Goal: Navigation & Orientation: Find specific page/section

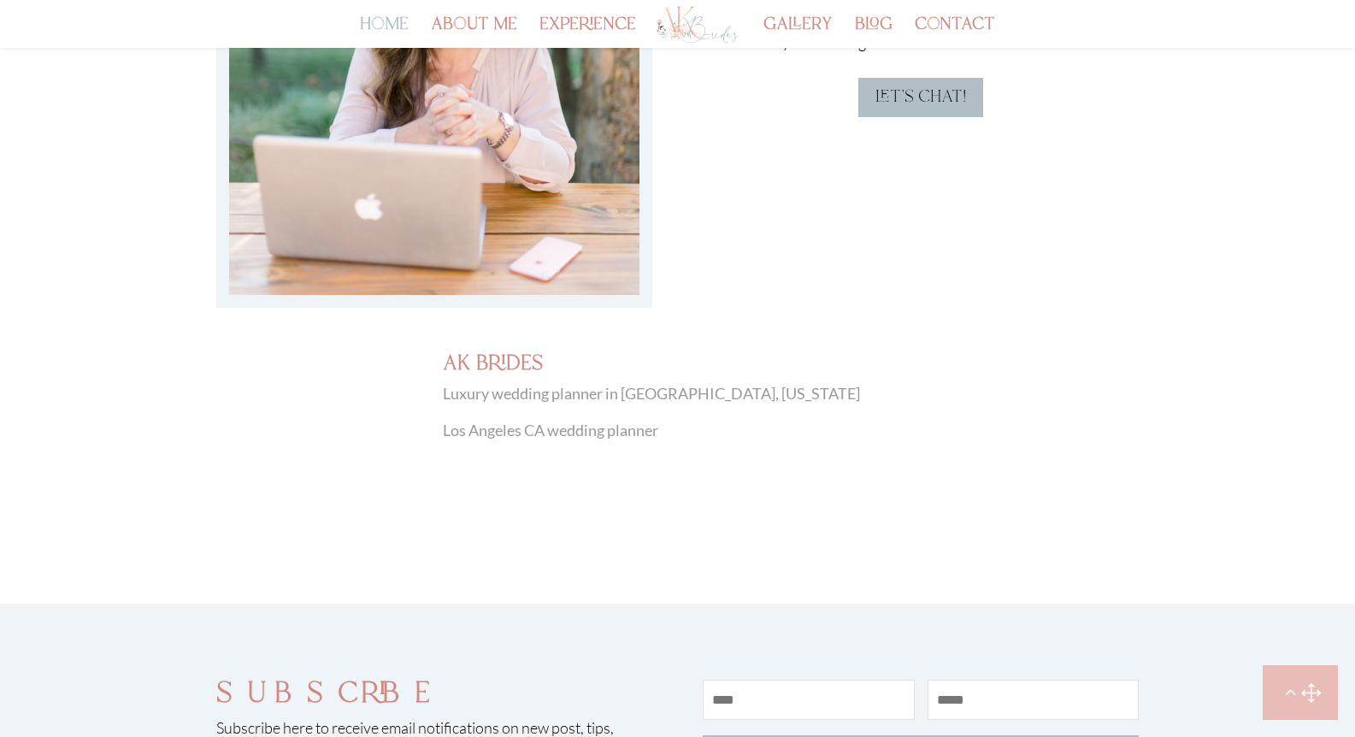
scroll to position [5168, 0]
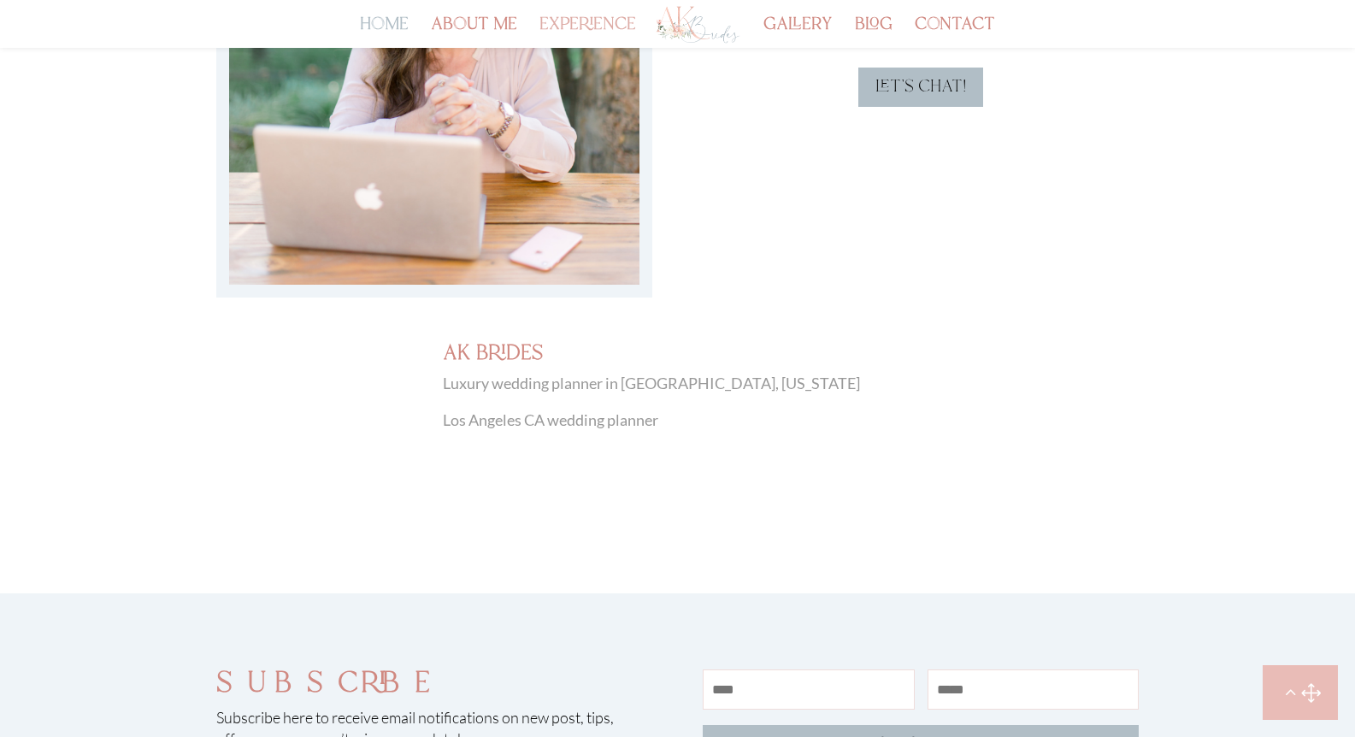
click at [571, 19] on link "experience" at bounding box center [588, 33] width 97 height 29
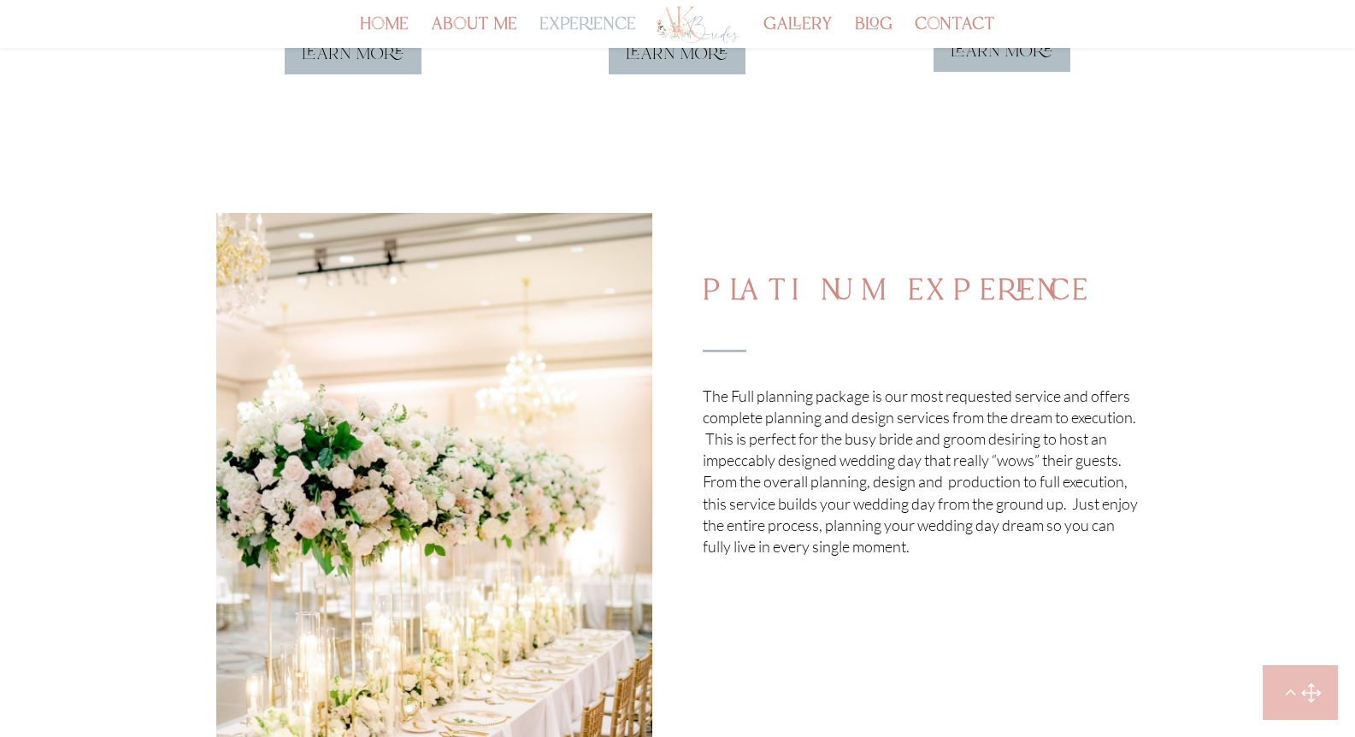
scroll to position [448, 0]
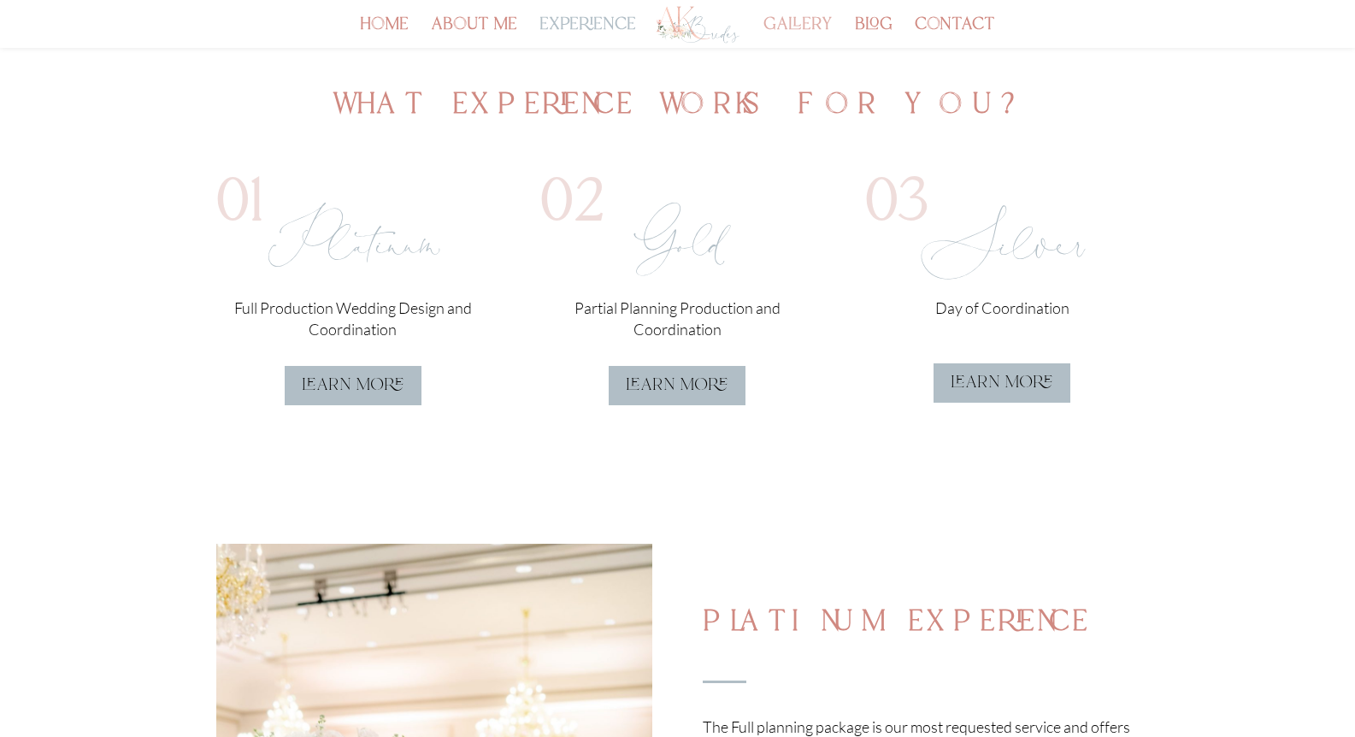
click at [782, 21] on link "gallery" at bounding box center [798, 33] width 69 height 29
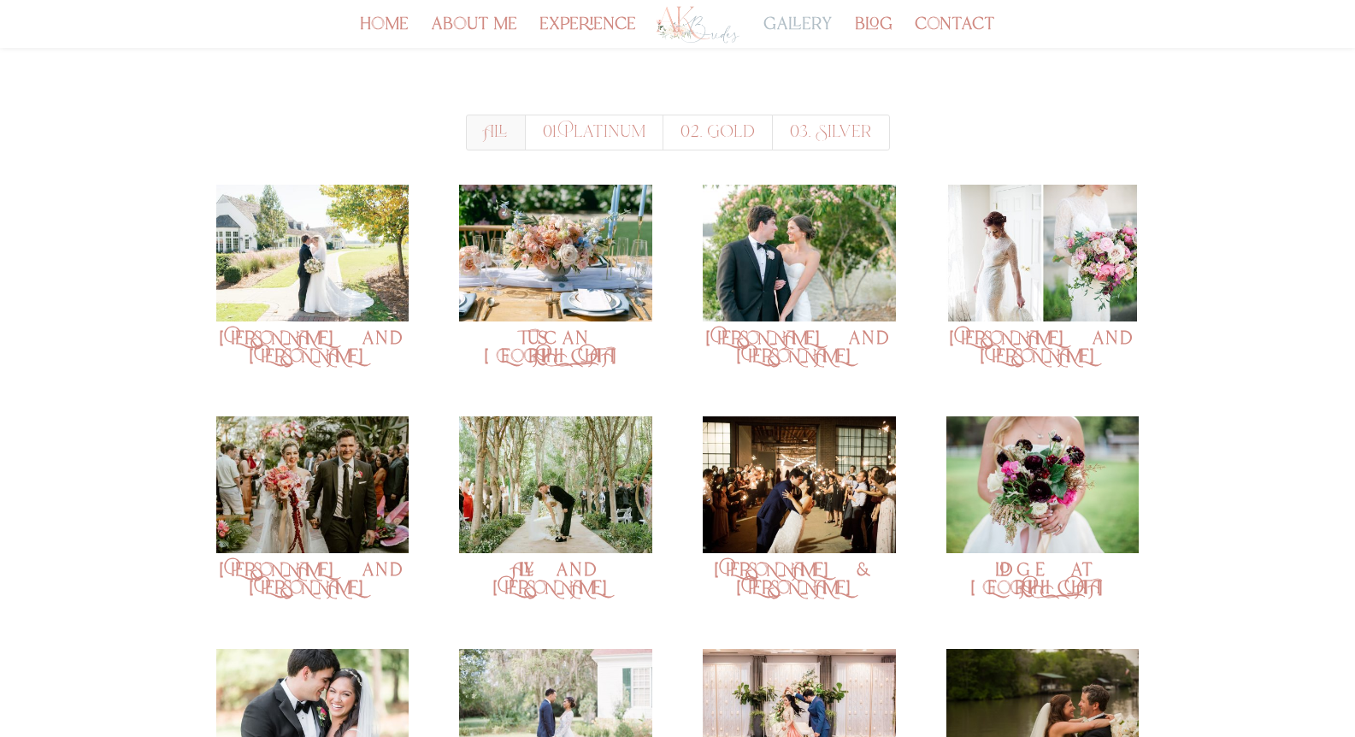
scroll to position [180, 0]
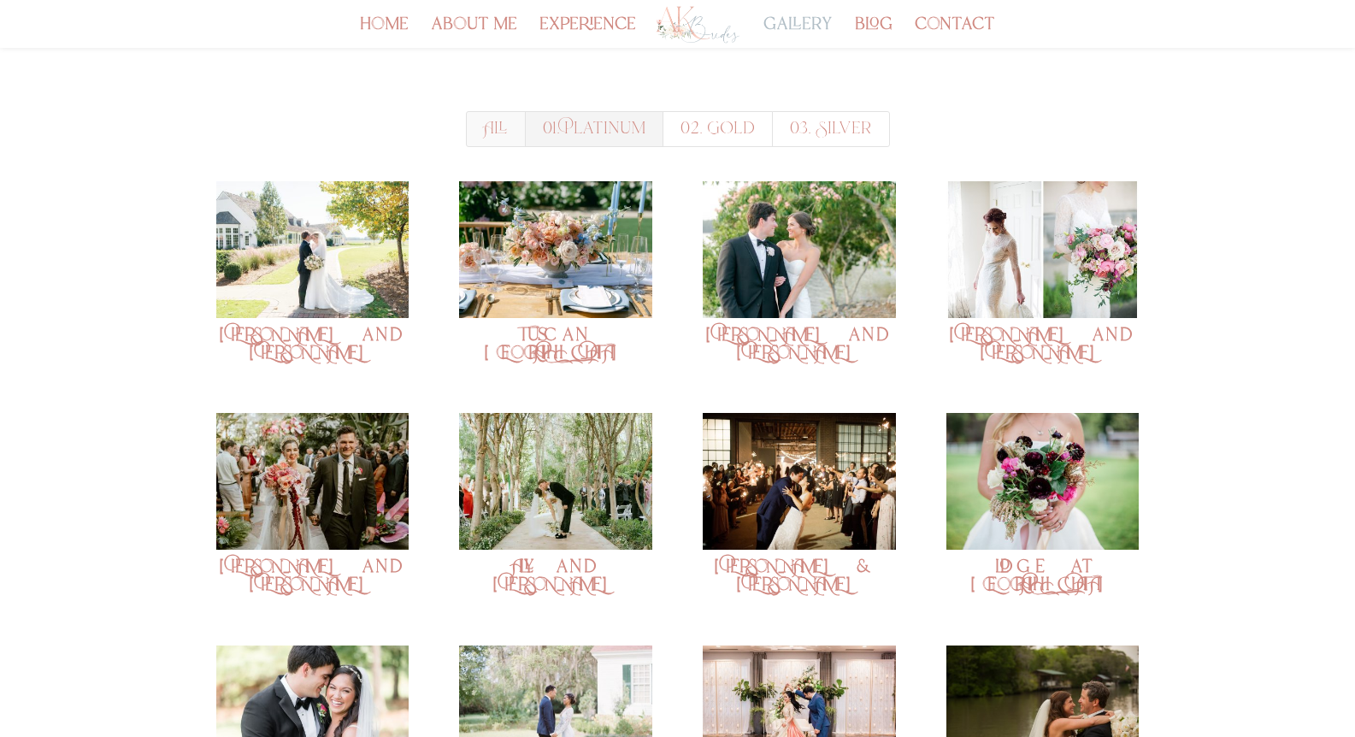
click at [594, 139] on link "01. Platinum" at bounding box center [594, 129] width 139 height 36
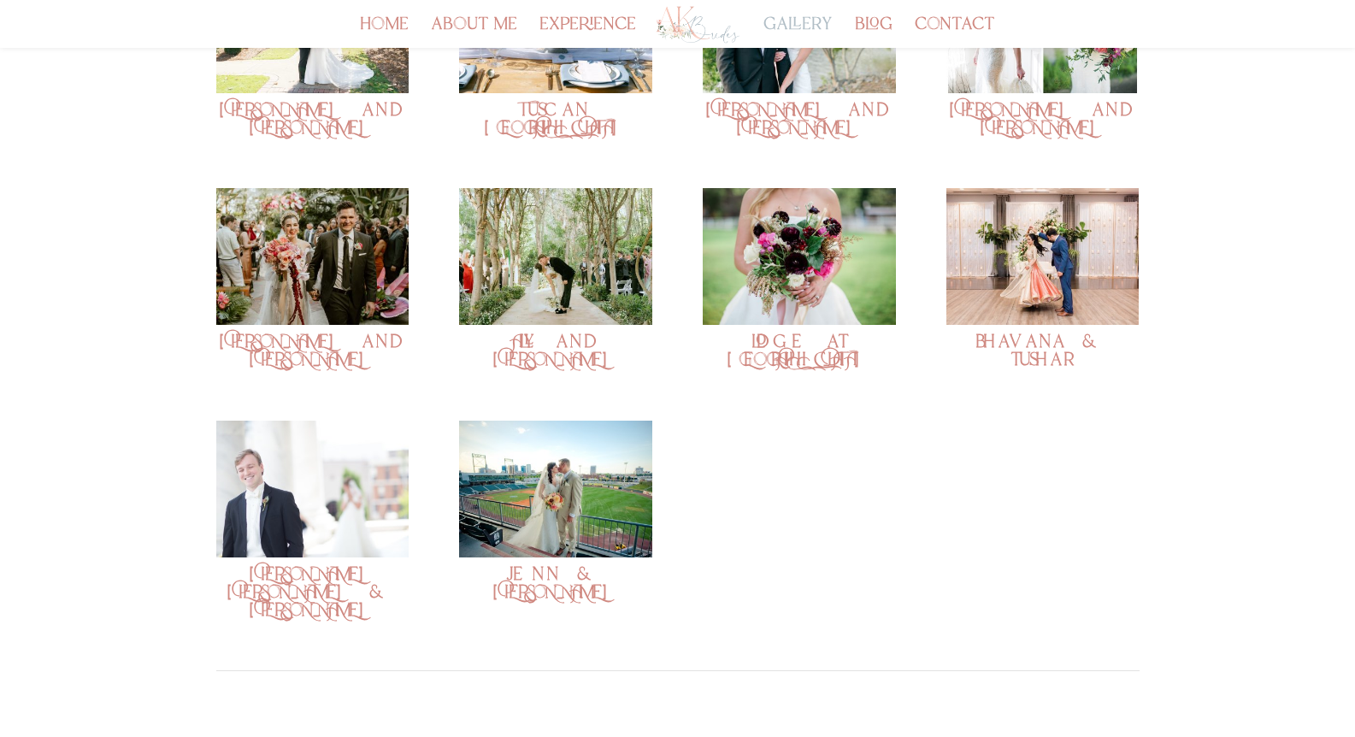
scroll to position [410, 0]
